Goal: Navigation & Orientation: Find specific page/section

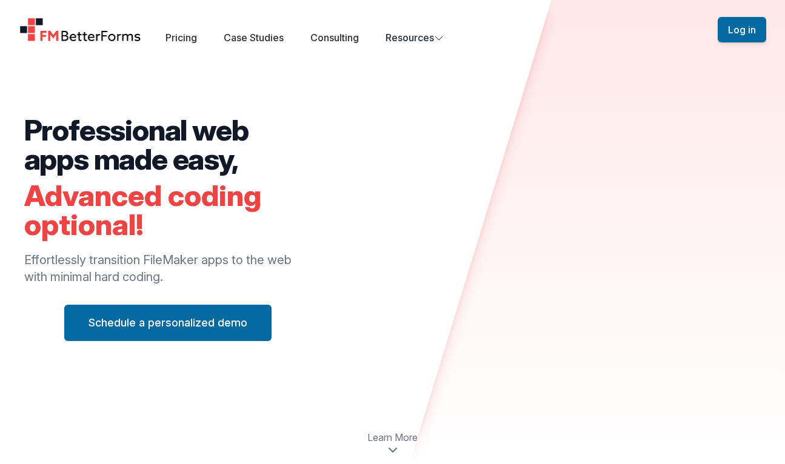
click at [394, 448] on icon at bounding box center [393, 450] width 10 height 10
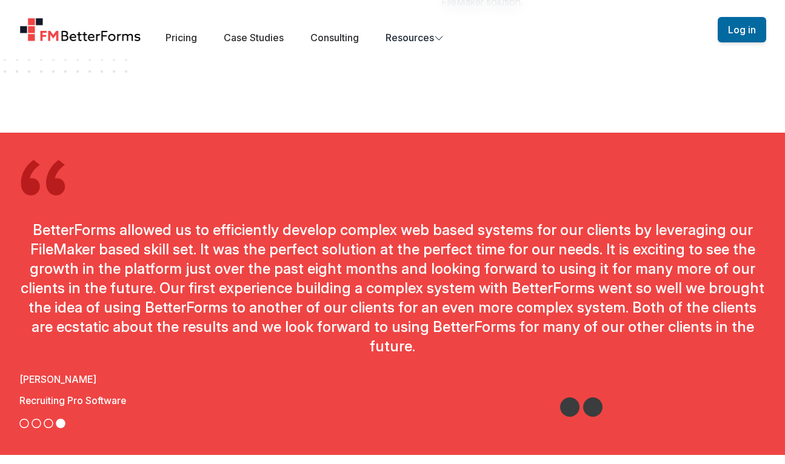
scroll to position [4158, 0]
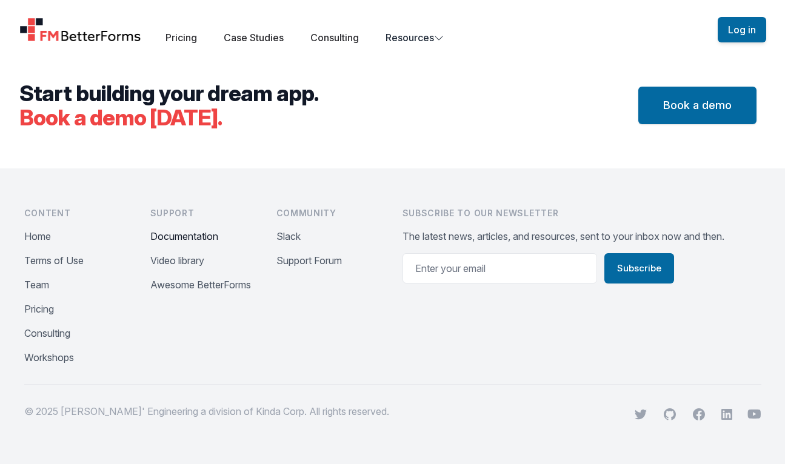
click at [190, 238] on button "Documentation" at bounding box center [184, 236] width 68 height 15
click at [205, 281] on button "Awesome BetterForms" at bounding box center [200, 285] width 101 height 15
click at [304, 260] on button "Support Forum" at bounding box center [308, 260] width 65 height 15
click at [66, 257] on button "Terms of Use" at bounding box center [53, 260] width 59 height 15
